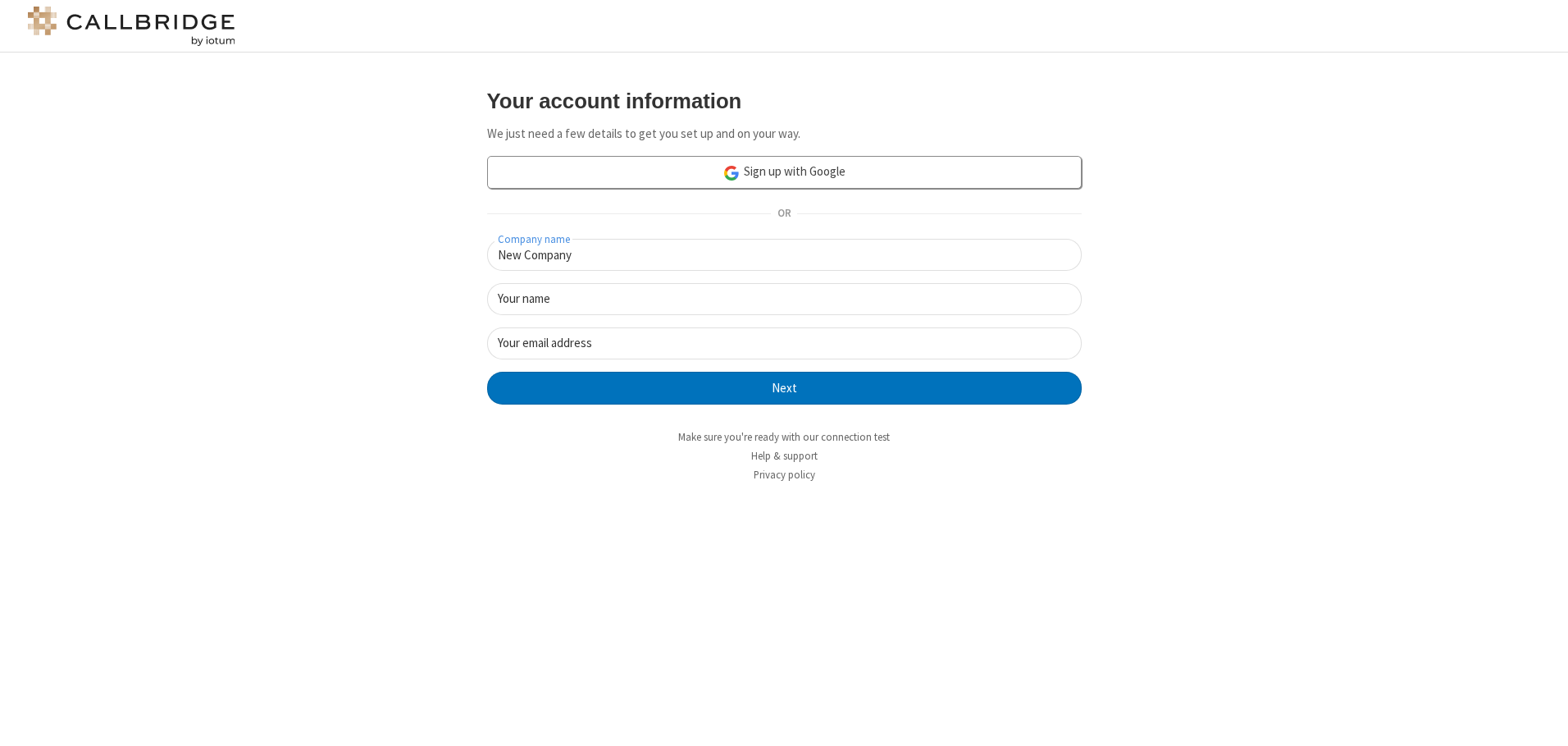
type input "New Company"
type input "New User"
type input "newUser@newUser.freesmackdown.b"
click button "Next" at bounding box center [784, 389] width 595 height 33
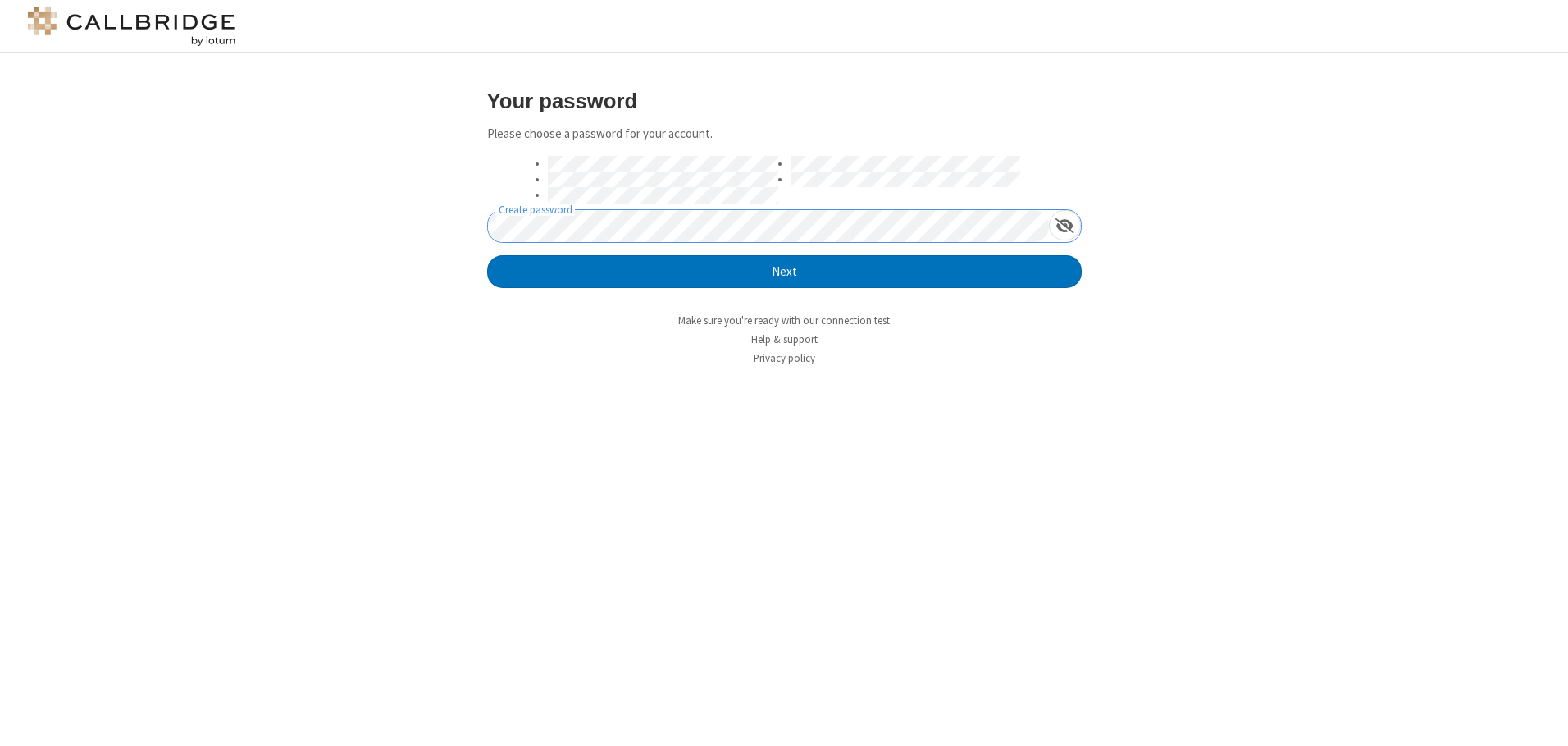
click button "Next" at bounding box center [784, 272] width 595 height 33
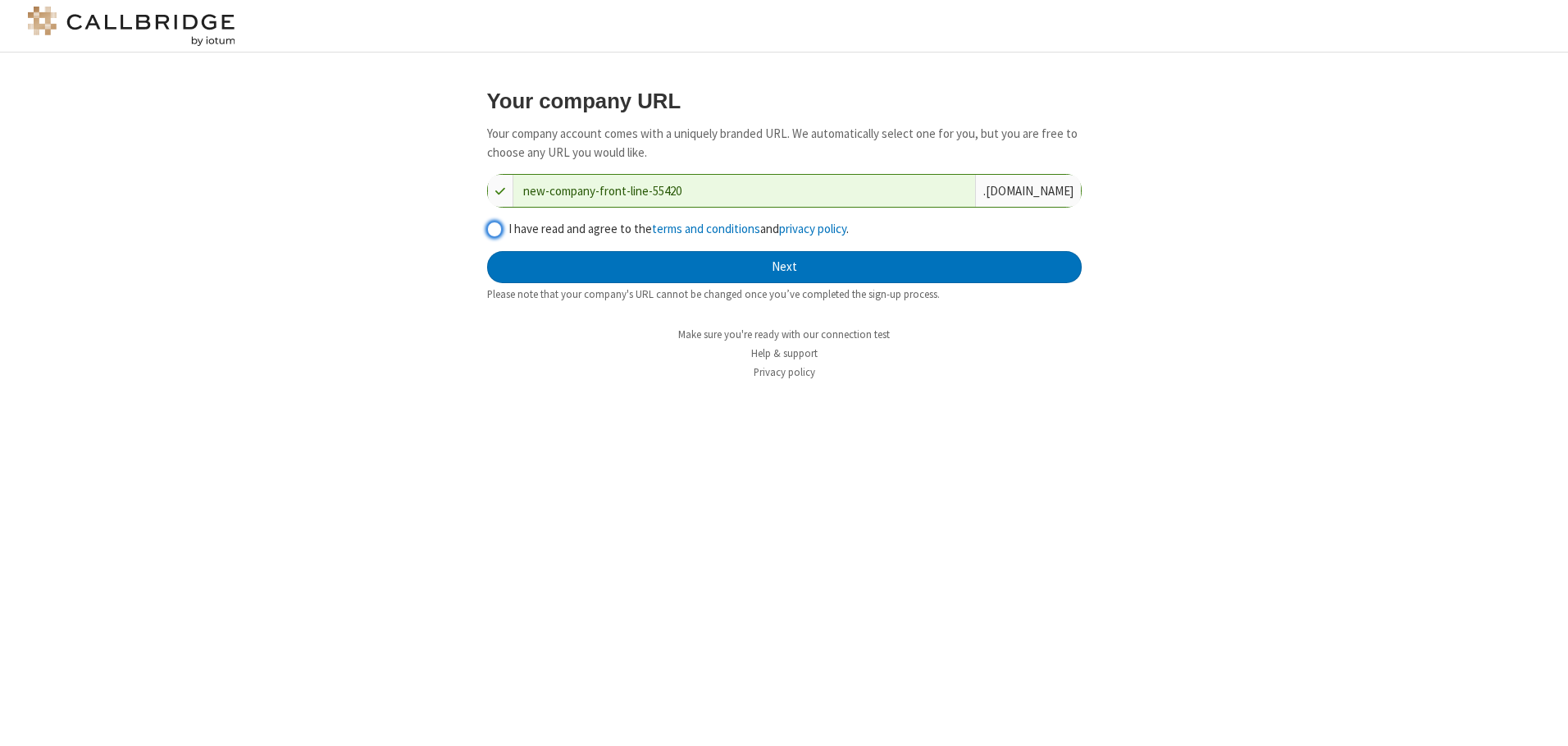
click at [493, 228] on input "I have read and agree to the terms and conditions and privacy policy ." at bounding box center [495, 230] width 16 height 18
checkbox input "true"
click at [784, 267] on button "Next" at bounding box center [784, 268] width 595 height 33
